Goal: Task Accomplishment & Management: Use online tool/utility

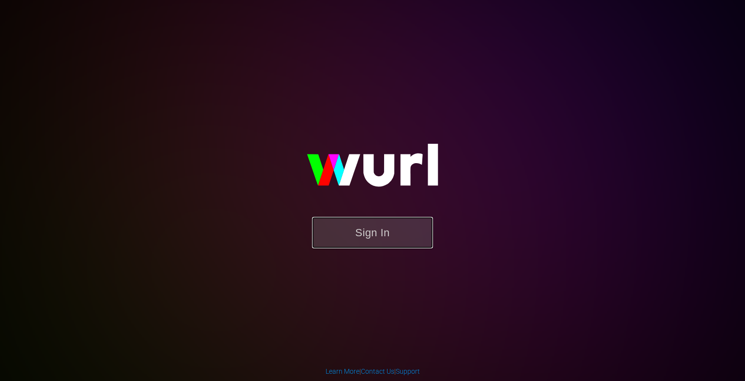
click at [371, 231] on button "Sign In" at bounding box center [372, 232] width 121 height 31
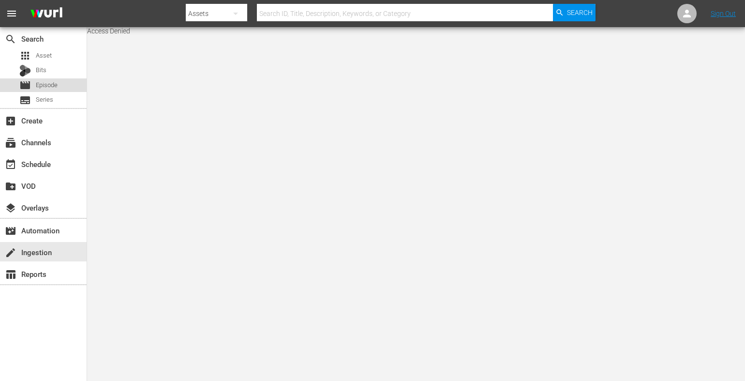
click at [45, 81] on span "Episode" at bounding box center [47, 85] width 22 height 10
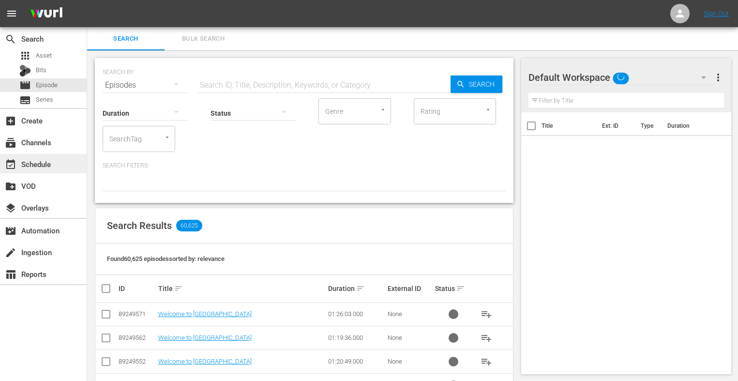
click at [67, 170] on div "event_available Schedule" at bounding box center [43, 163] width 87 height 19
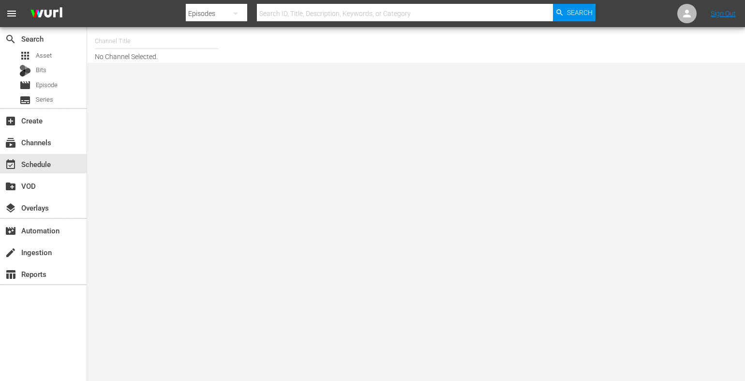
click at [618, 206] on body "menu Search By Episodes Search ID, Title, Description, Keywords, or Category Se…" at bounding box center [372, 190] width 745 height 381
click at [25, 83] on span "movie" at bounding box center [25, 85] width 12 height 12
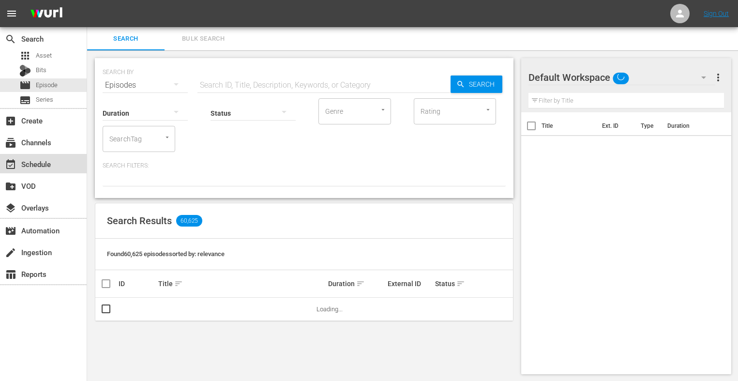
click at [61, 164] on div "event_available Schedule" at bounding box center [43, 163] width 87 height 19
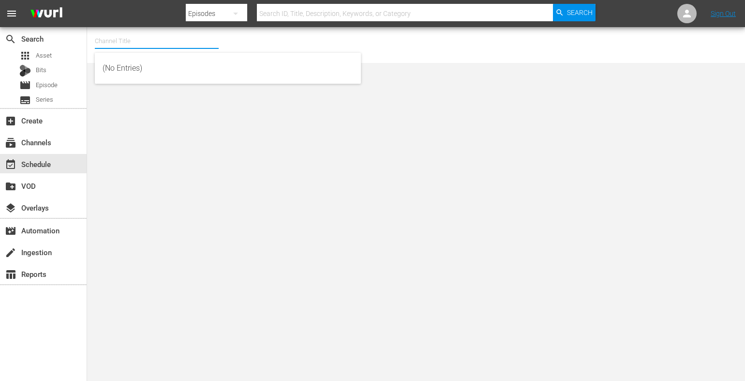
click at [136, 36] on input "text" at bounding box center [157, 41] width 124 height 23
click at [136, 36] on input "YG" at bounding box center [157, 41] width 124 height 23
click at [135, 42] on input "YG" at bounding box center [157, 41] width 124 height 23
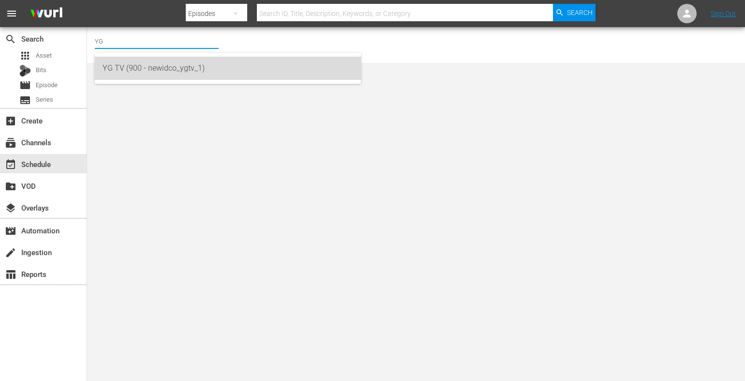
click at [141, 66] on div "YG TV (900 - newidco_ygtv_1)" at bounding box center [228, 68] width 251 height 23
type input "YG TV (900 - newidco_ygtv_1)"
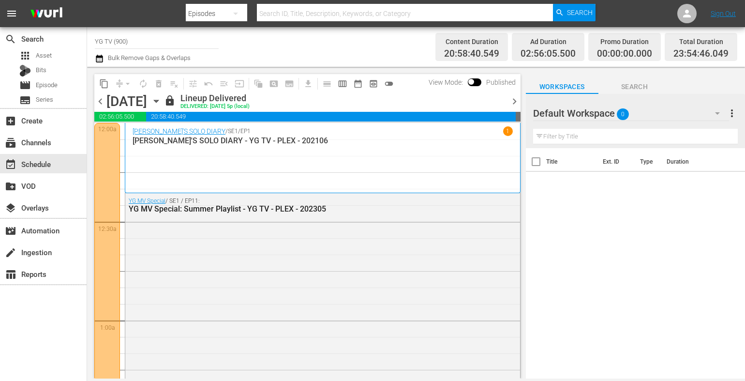
click at [666, 254] on div "Title Ext. ID Type Duration" at bounding box center [635, 264] width 219 height 232
click at [524, 103] on div "content_copy compress arrow_drop_down autorenew_outlined delete_forever_outline…" at bounding box center [306, 223] width 439 height 312
click at [515, 104] on span "chevron_right" at bounding box center [515, 101] width 12 height 12
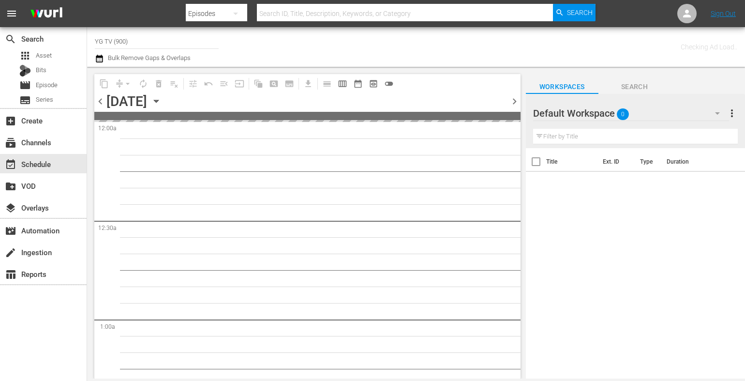
click at [662, 112] on div "Default Workspace 0" at bounding box center [631, 113] width 196 height 27
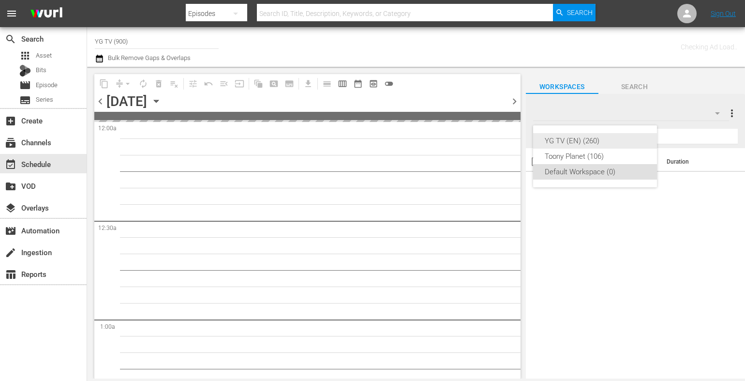
click at [612, 142] on div "YG TV (EN) (260)" at bounding box center [595, 140] width 101 height 15
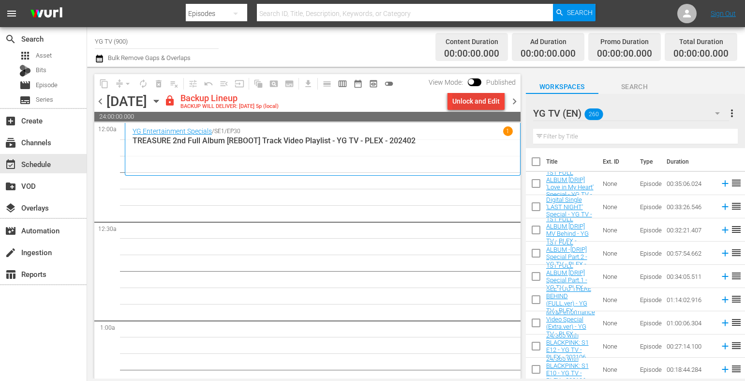
click at [462, 95] on div "Unlock and Edit" at bounding box center [475, 100] width 47 height 17
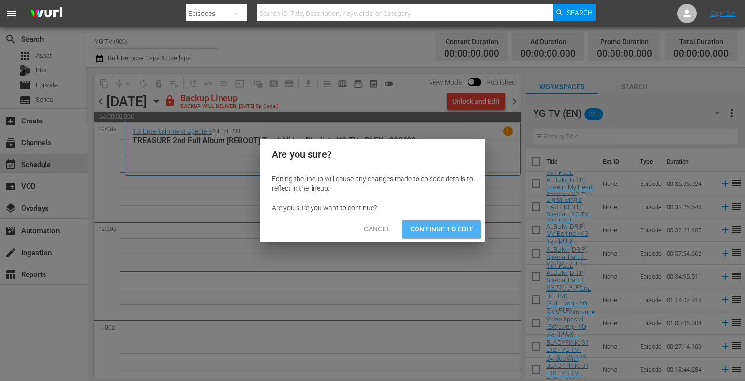
click at [435, 224] on span "Continue to Edit" at bounding box center [441, 229] width 63 height 12
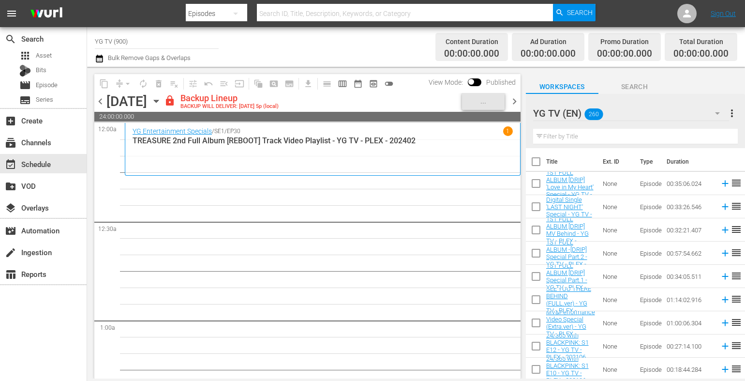
click at [514, 92] on div "content_copy compress arrow_drop_down autorenew_outlined delete_forever_outline…" at bounding box center [307, 83] width 426 height 19
click at [514, 96] on span "chevron_right" at bounding box center [515, 101] width 12 height 12
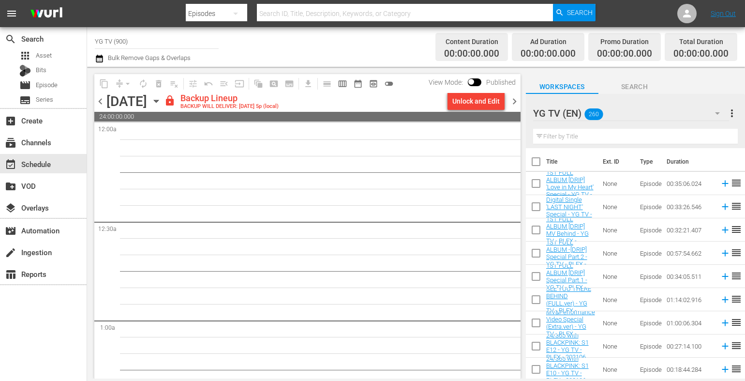
click at [482, 111] on div "chevron_left [DATE] [DATE] lock Backup Lineup BACKUP WILL DELIVER: [DATE] 5p (l…" at bounding box center [307, 102] width 426 height 19
click at [499, 103] on div "Unlock and Edit" at bounding box center [475, 100] width 47 height 17
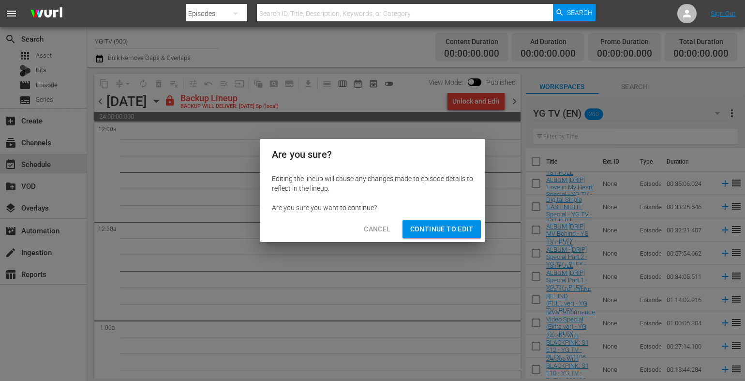
click at [445, 226] on span "Continue to Edit" at bounding box center [441, 229] width 63 height 12
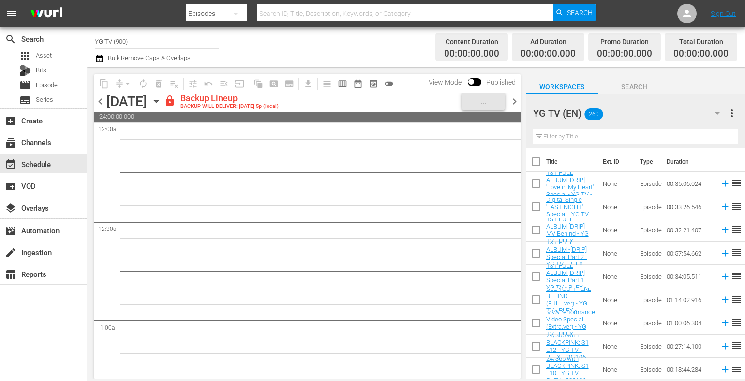
click at [519, 96] on span "chevron_right" at bounding box center [515, 101] width 12 height 12
click at [477, 106] on div "Unlock and Edit" at bounding box center [475, 100] width 47 height 17
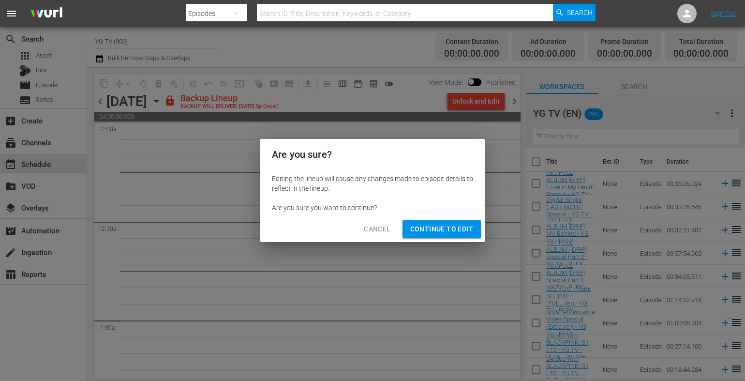
click at [434, 231] on span "Continue to Edit" at bounding box center [441, 229] width 63 height 12
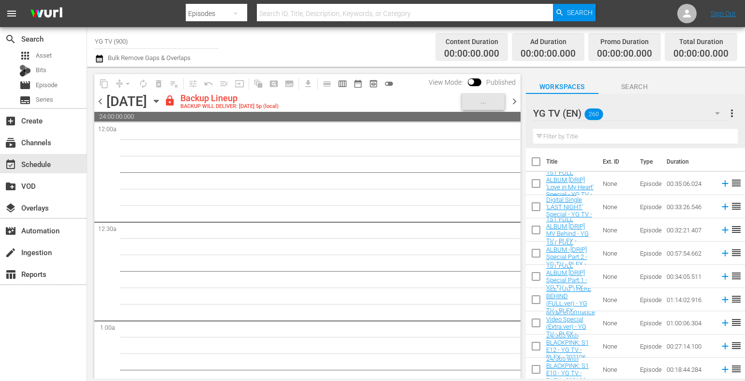
click at [162, 103] on icon "button" at bounding box center [156, 101] width 11 height 11
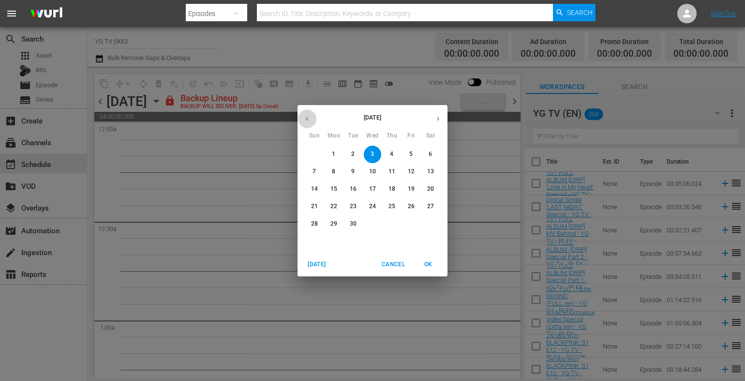
click at [306, 115] on icon "button" at bounding box center [306, 118] width 7 height 7
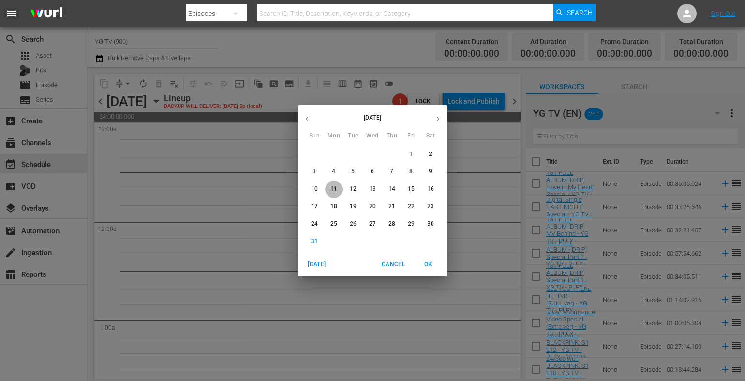
click at [337, 185] on p "11" at bounding box center [333, 189] width 7 height 8
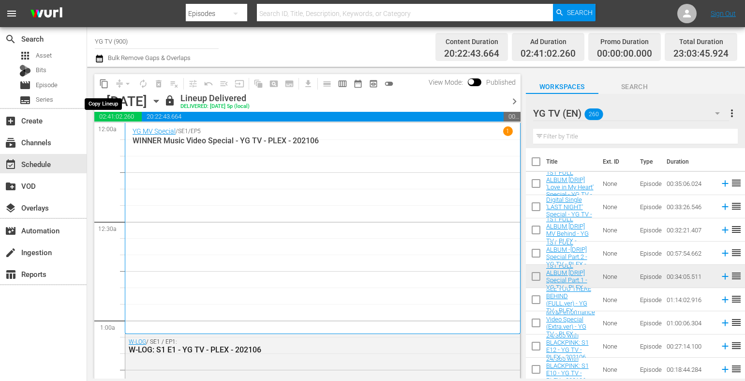
click at [105, 86] on span "content_copy" at bounding box center [104, 84] width 10 height 10
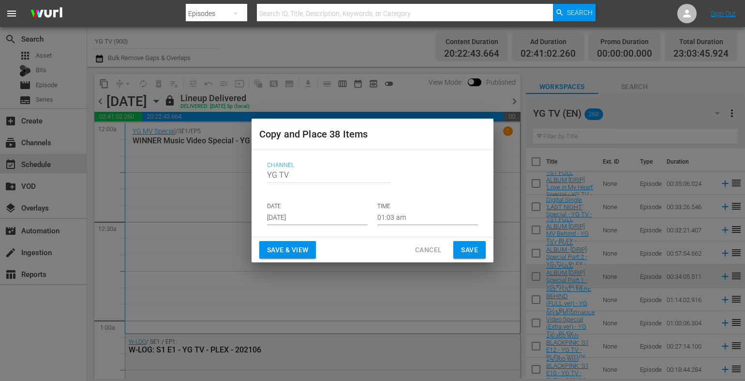
click at [289, 210] on input "[DATE]" at bounding box center [317, 217] width 101 height 15
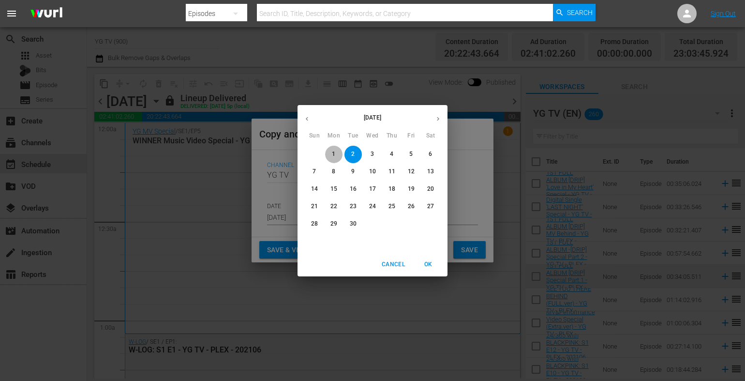
click at [336, 150] on span "1" at bounding box center [333, 154] width 17 height 8
type input "[DATE]"
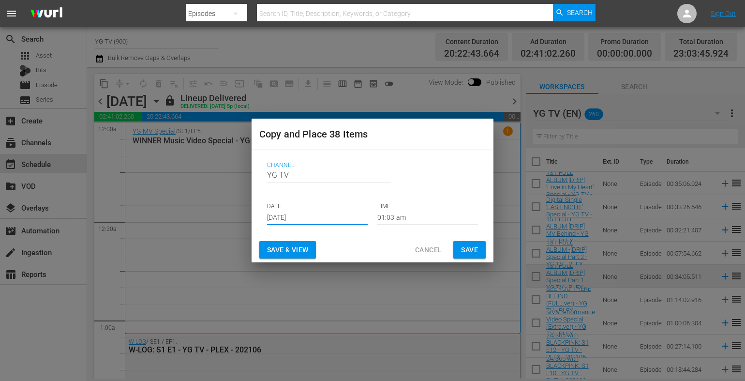
click at [474, 245] on span "Save" at bounding box center [469, 250] width 17 height 12
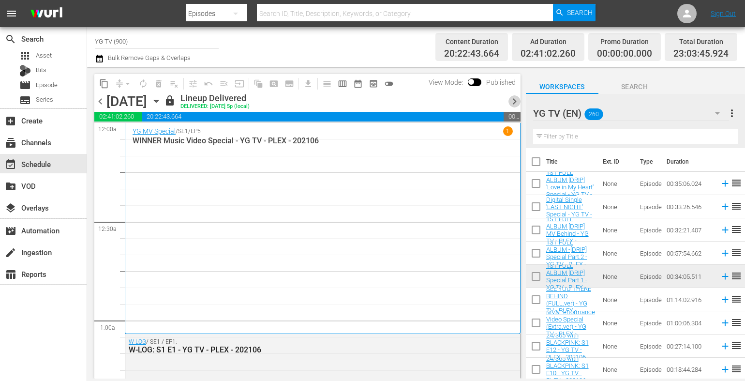
click at [512, 99] on span "chevron_right" at bounding box center [515, 101] width 12 height 12
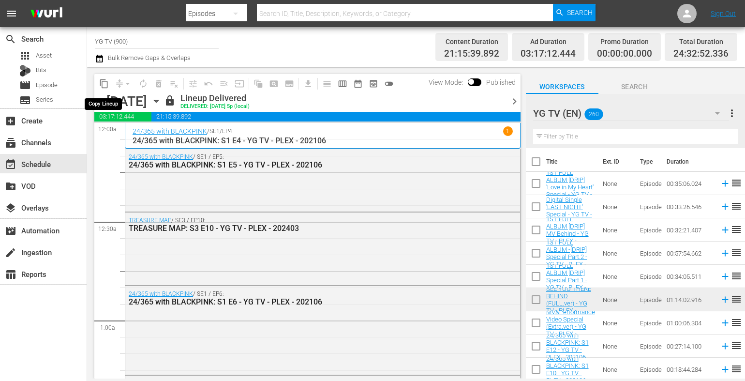
click at [101, 88] on span "content_copy" at bounding box center [104, 84] width 10 height 10
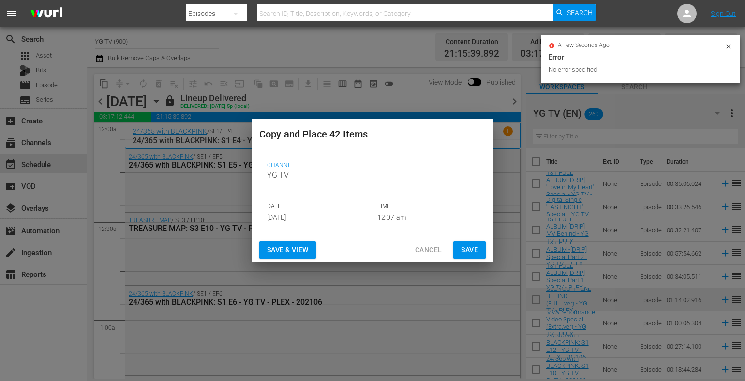
click at [280, 208] on p "DATE" at bounding box center [317, 206] width 101 height 8
click at [277, 212] on input "[DATE]" at bounding box center [317, 217] width 101 height 15
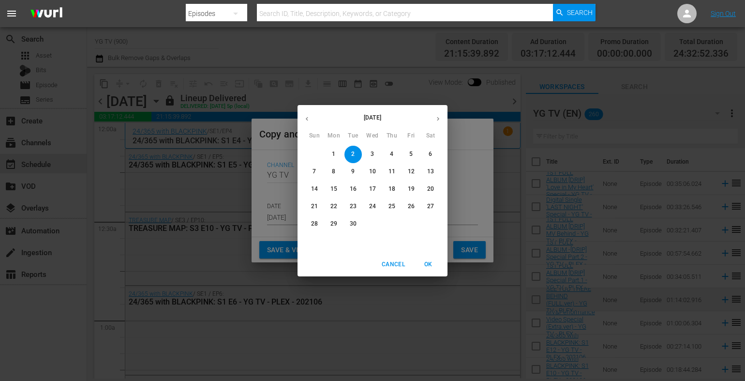
click at [429, 263] on span "OK" at bounding box center [428, 264] width 23 height 10
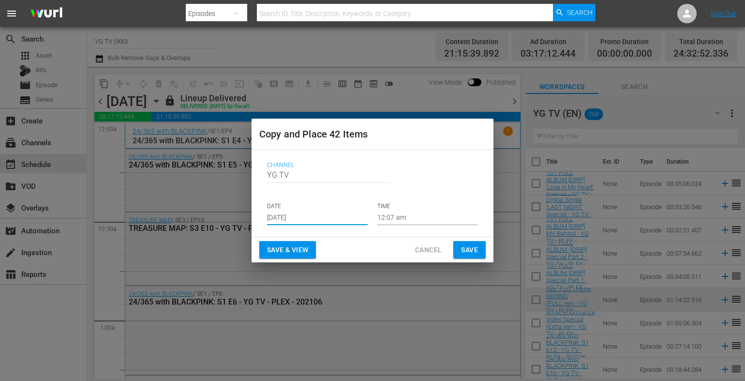
click at [460, 248] on button "Save" at bounding box center [469, 250] width 32 height 18
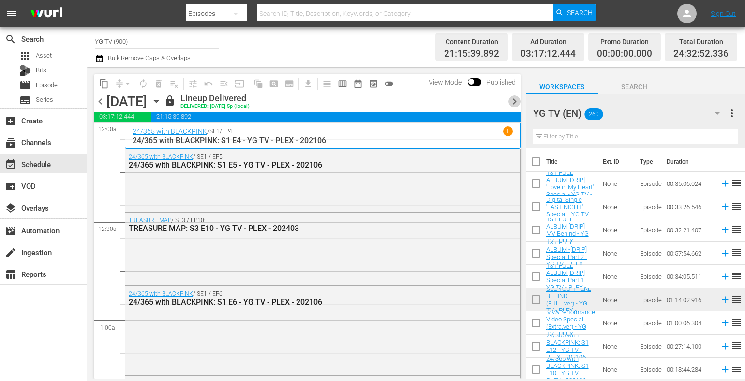
click at [509, 98] on span "chevron_right" at bounding box center [515, 101] width 12 height 12
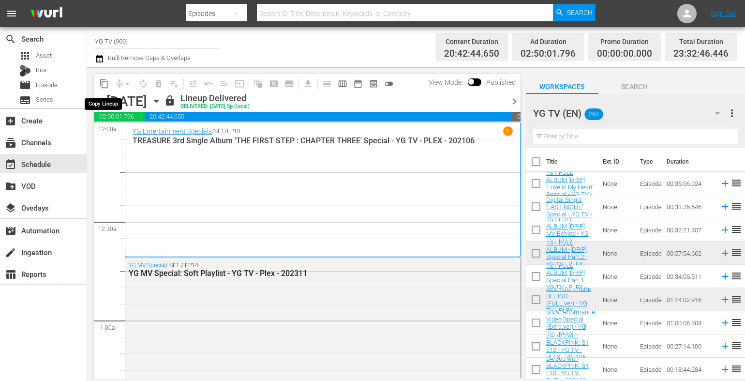
click at [106, 85] on span "content_copy" at bounding box center [104, 84] width 10 height 10
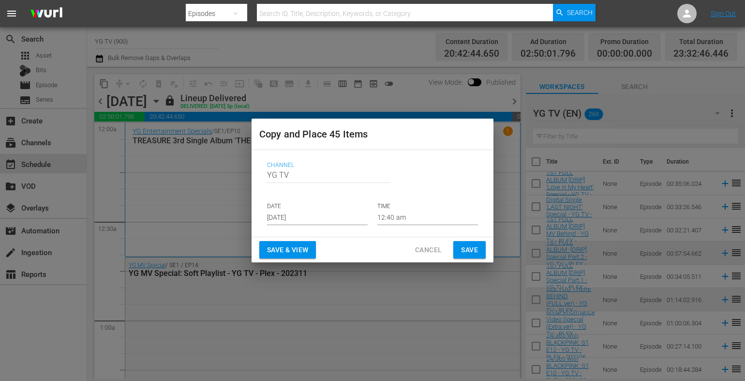
click at [289, 224] on input "[DATE]" at bounding box center [317, 217] width 101 height 15
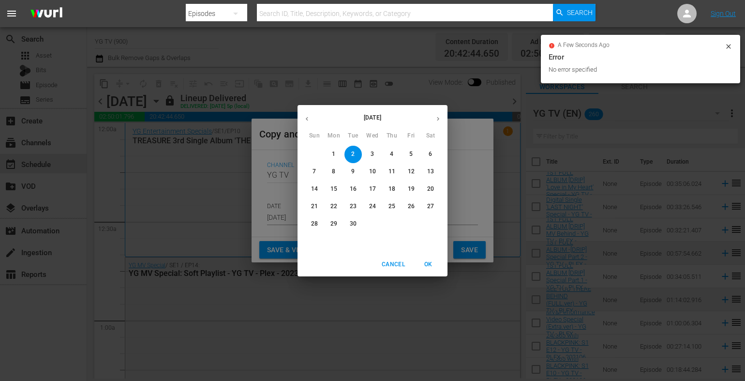
click at [371, 154] on p "3" at bounding box center [372, 154] width 3 height 8
type input "[DATE]"
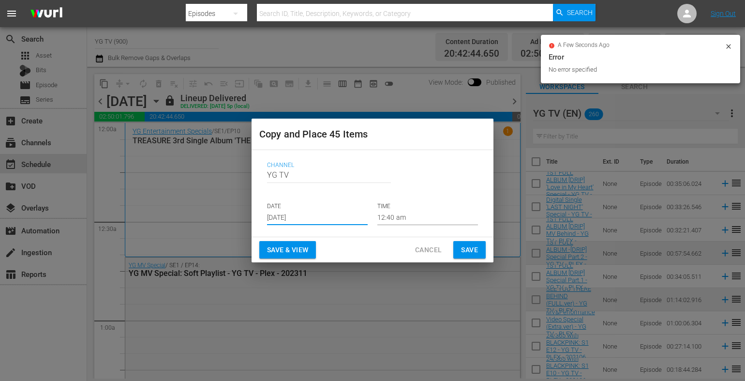
click at [476, 252] on span "Save" at bounding box center [469, 250] width 17 height 12
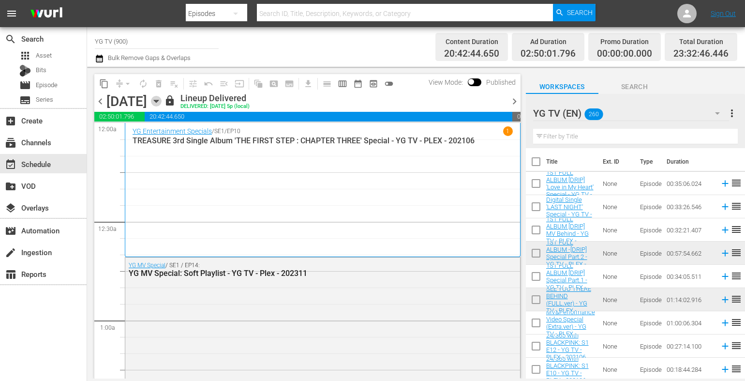
click at [162, 104] on icon "button" at bounding box center [156, 101] width 11 height 11
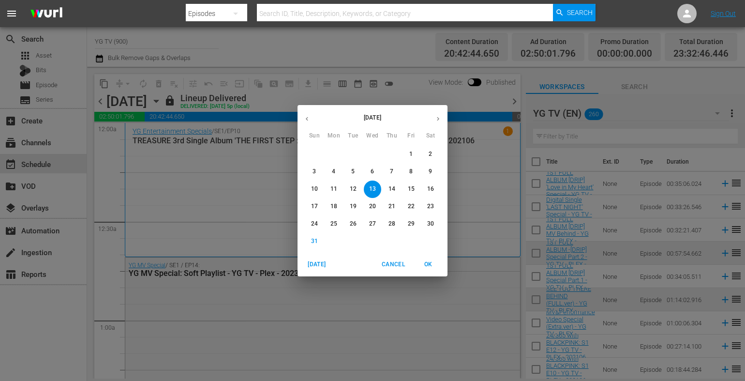
click at [438, 114] on button "button" at bounding box center [438, 118] width 19 height 19
click at [336, 153] on span "1" at bounding box center [333, 154] width 17 height 8
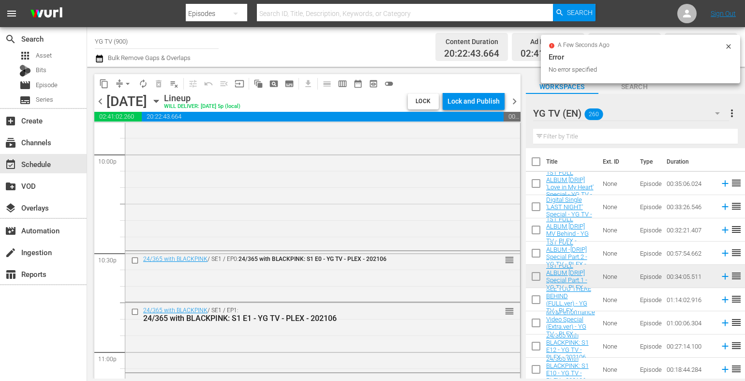
scroll to position [4505, 0]
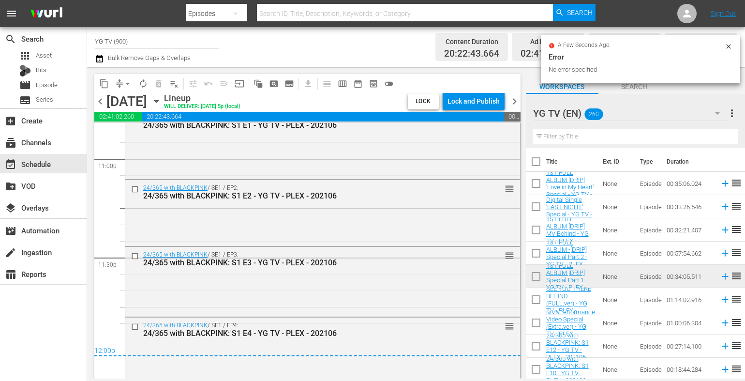
click at [126, 83] on span "arrow_drop_down" at bounding box center [128, 84] width 10 height 10
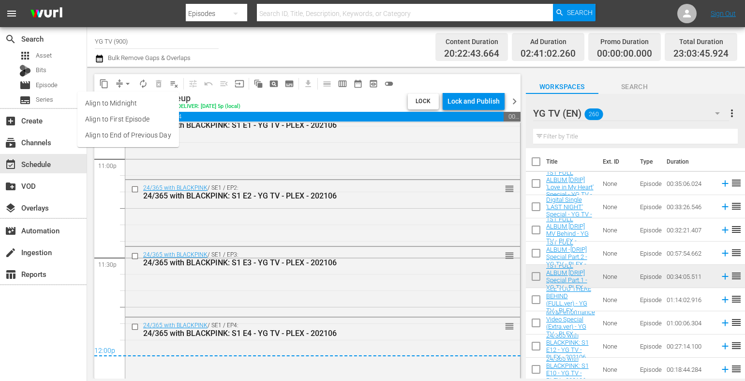
click at [135, 135] on li "Align to End of Previous Day" at bounding box center [128, 135] width 102 height 16
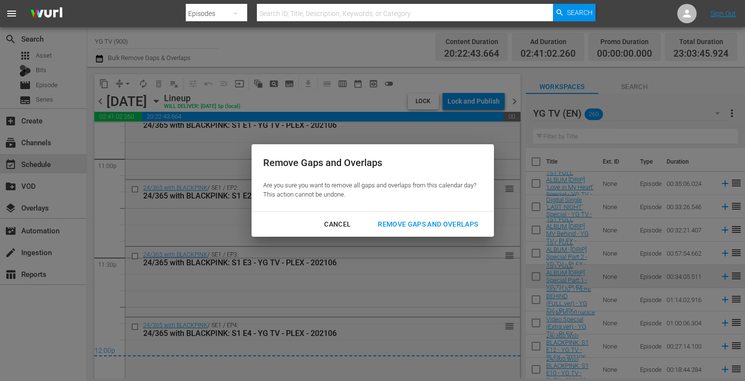
click at [404, 224] on div "Remove Gaps and Overlaps" at bounding box center [428, 224] width 116 height 12
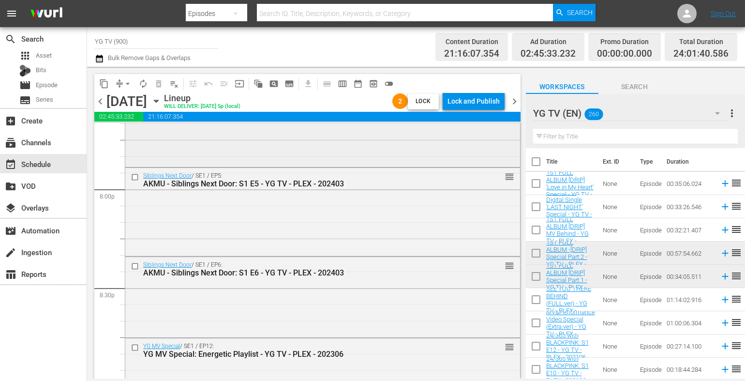
scroll to position [3827, 0]
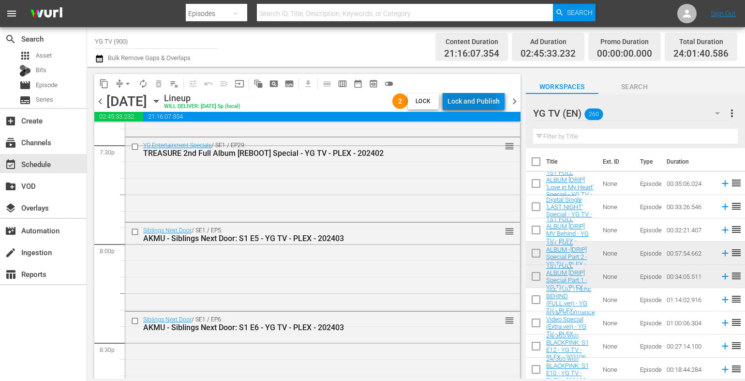
click at [453, 105] on div "Lock and Publish" at bounding box center [474, 100] width 52 height 17
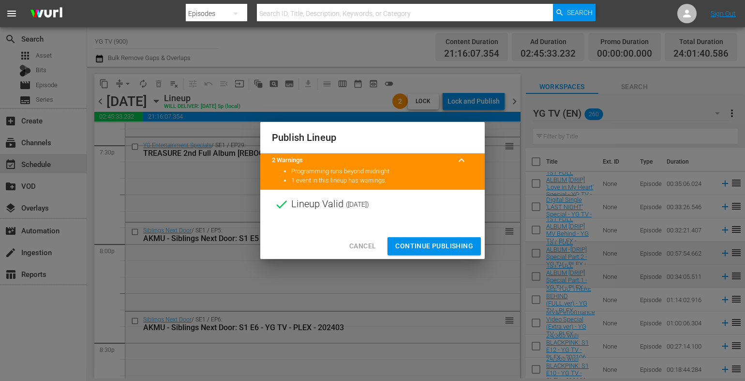
click at [452, 244] on span "Continue Publishing" at bounding box center [434, 246] width 78 height 12
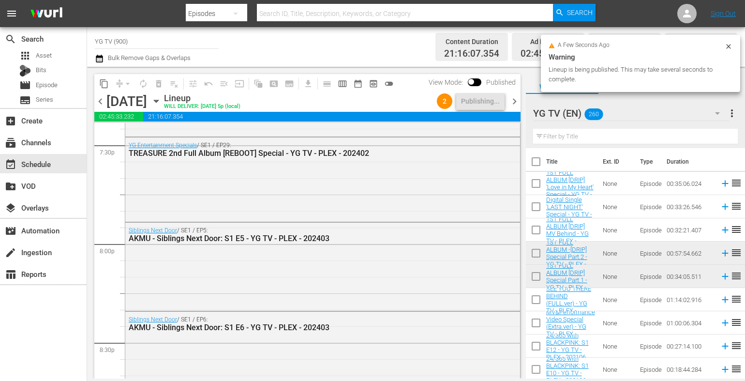
click at [510, 93] on div "chevron_left [DATE] [DATE] Lineup WILL DELIVER: [DATE] 5p (local) 2 Publishing.…" at bounding box center [307, 102] width 426 height 19
click at [517, 104] on span "chevron_right" at bounding box center [515, 101] width 12 height 12
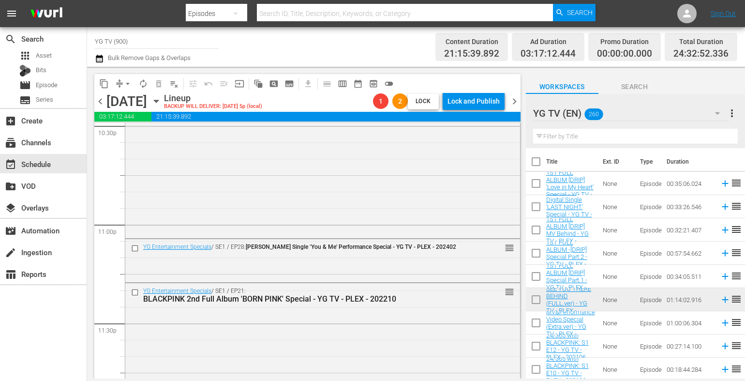
scroll to position [4614, 0]
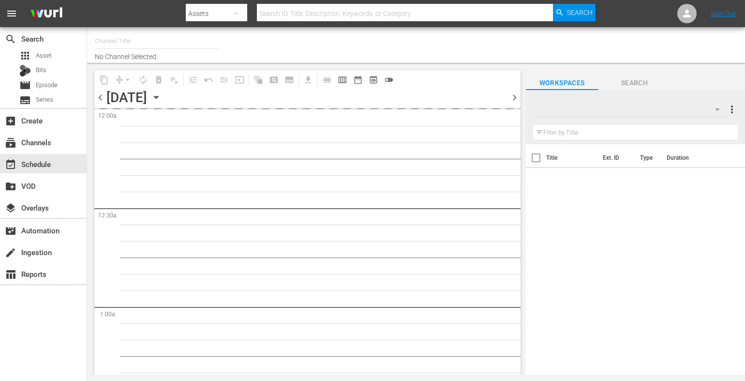
type input "YG TV (900)"
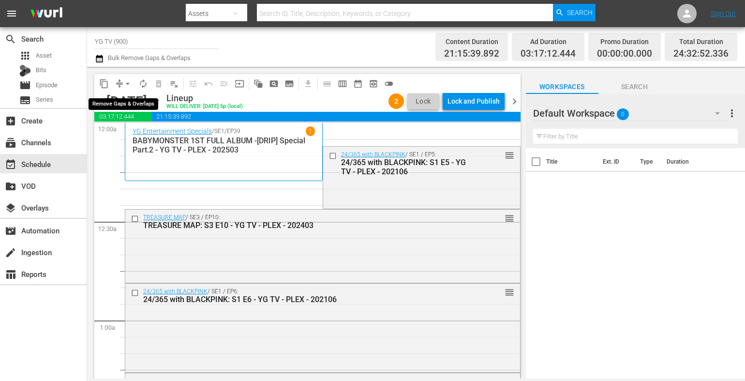
click at [132, 84] on span "arrow_drop_down" at bounding box center [128, 84] width 10 height 10
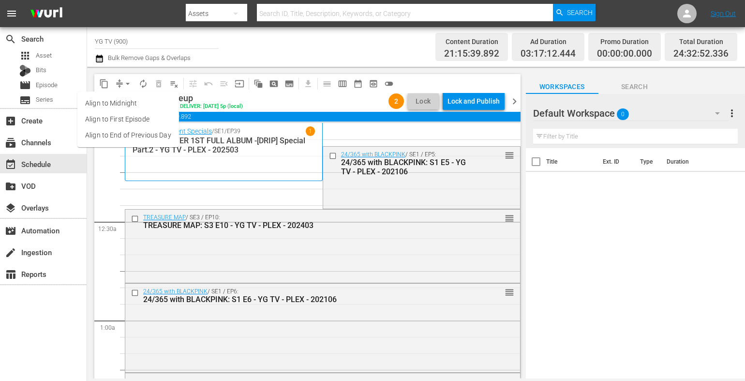
click at [142, 133] on li "Align to End of Previous Day" at bounding box center [128, 135] width 102 height 16
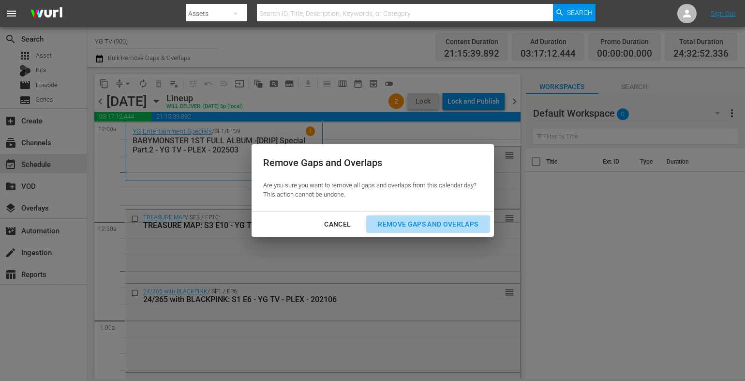
click at [426, 217] on button "Remove Gaps and Overlaps" at bounding box center [427, 224] width 123 height 18
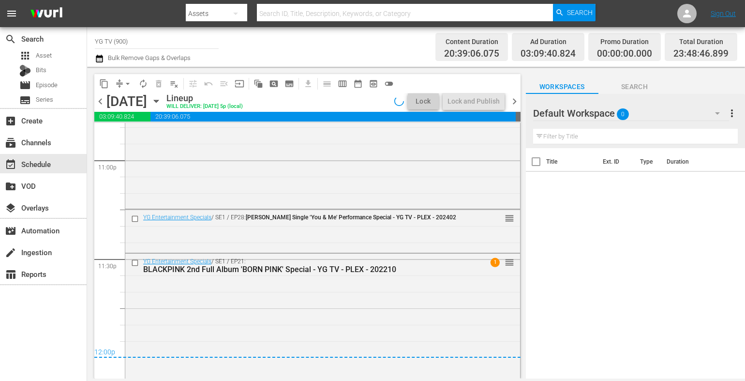
scroll to position [4503, 0]
click at [455, 95] on div "Lock and Publish" at bounding box center [474, 100] width 52 height 17
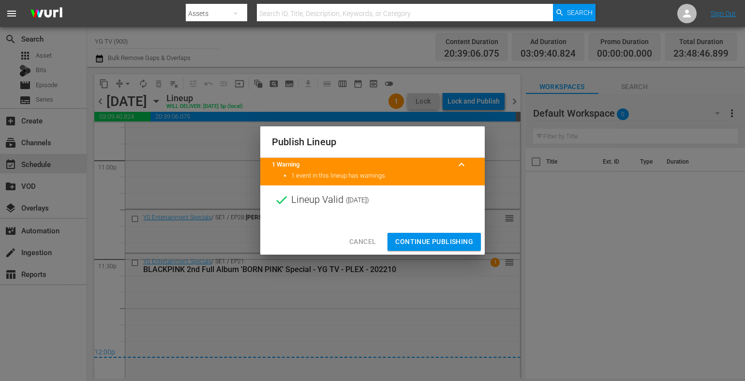
click at [434, 239] on span "Continue Publishing" at bounding box center [434, 242] width 78 height 12
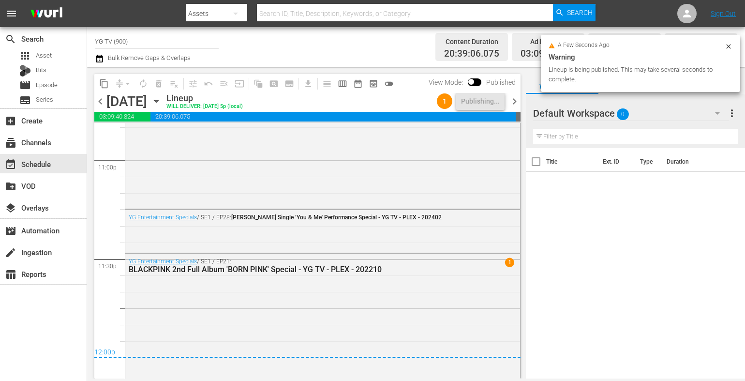
click at [518, 106] on span "chevron_right" at bounding box center [515, 101] width 12 height 12
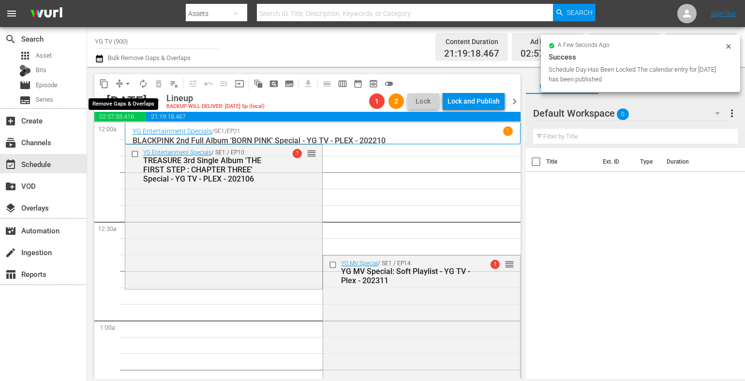
click at [122, 86] on button "arrow_drop_down" at bounding box center [127, 83] width 15 height 15
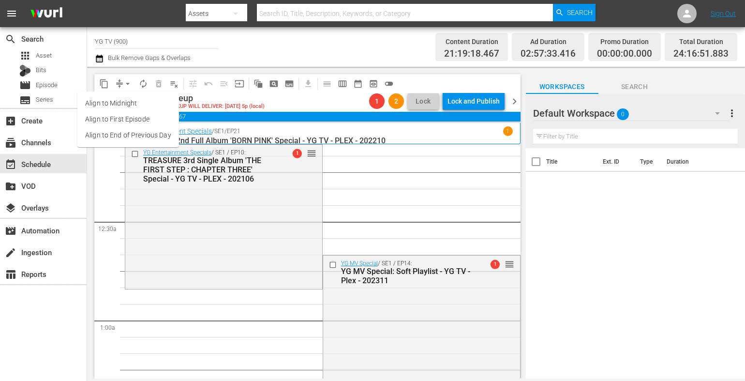
click at [147, 127] on li "Align to End of Previous Day" at bounding box center [128, 135] width 102 height 16
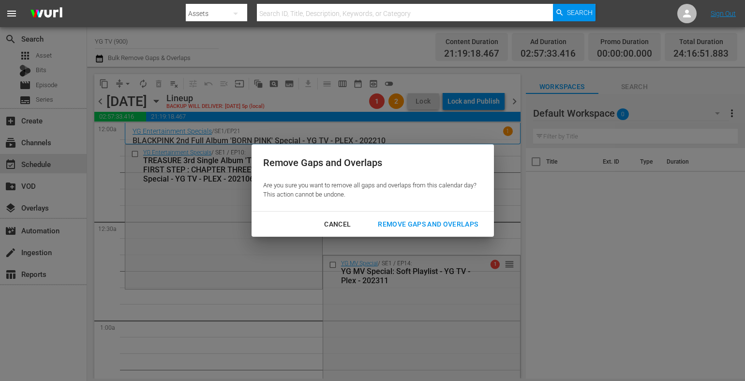
click at [416, 219] on div "Remove Gaps and Overlaps" at bounding box center [428, 224] width 116 height 12
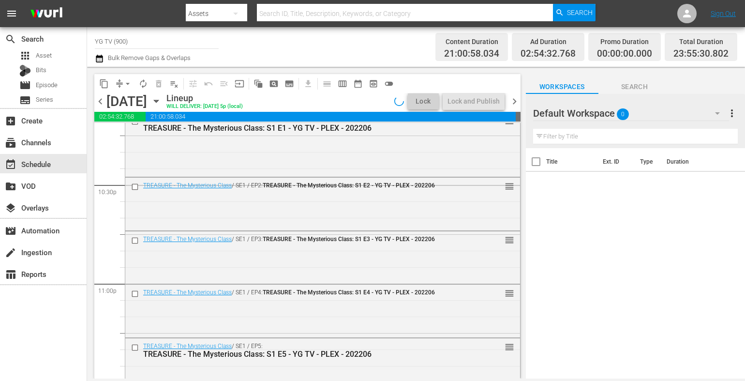
scroll to position [4489, 0]
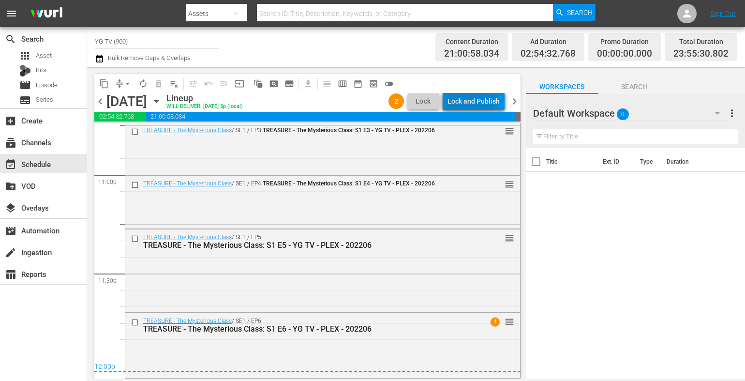
click at [460, 100] on div "Lock and Publish" at bounding box center [474, 100] width 52 height 17
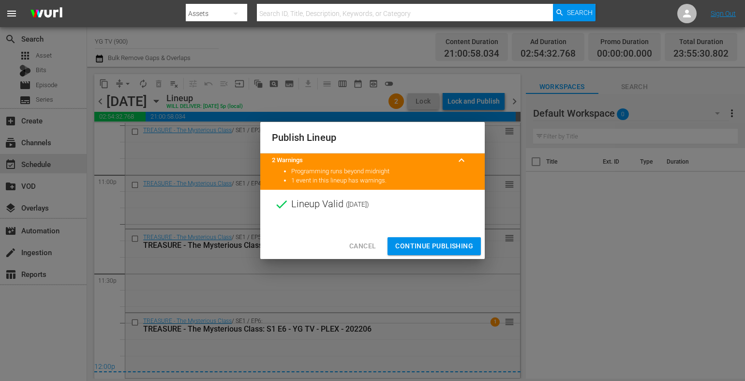
click at [462, 246] on span "Continue Publishing" at bounding box center [434, 246] width 78 height 12
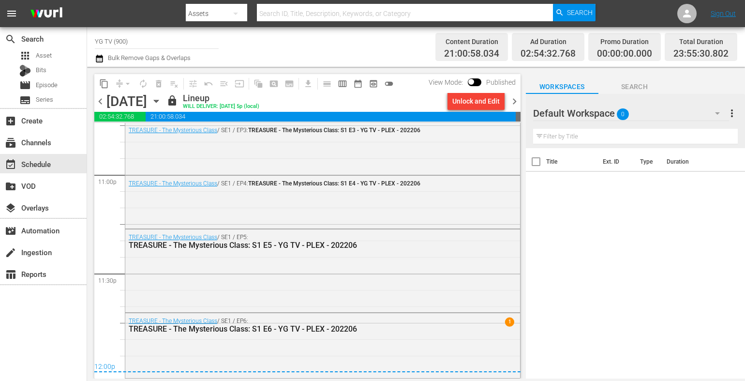
click at [462, 246] on div "TREASURE - The Mysterious Class / SE1 / EP5: TREASURE - The Mysterious Class: S…" at bounding box center [322, 241] width 395 height 24
click at [526, 142] on span "No Event Selected" at bounding box center [529, 101] width 7 height 83
